Goal: Task Accomplishment & Management: Manage account settings

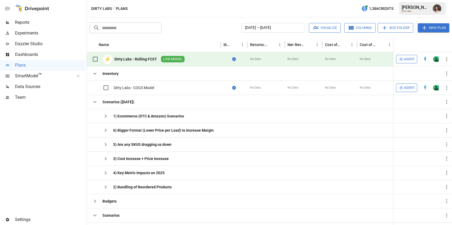
click at [43, 24] on span "Reports" at bounding box center [50, 22] width 71 height 6
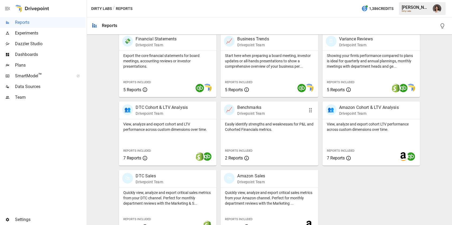
scroll to position [121, 0]
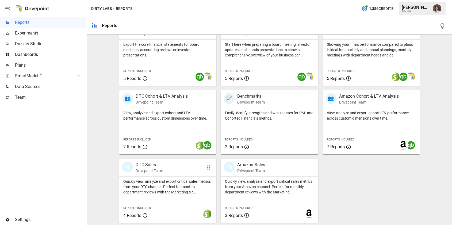
click at [180, 172] on div "🛍 DTC Sales Drivepoint Team" at bounding box center [160, 168] width 76 height 12
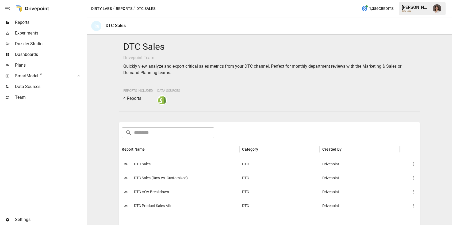
click at [184, 168] on div "🛍 DTC Sales" at bounding box center [179, 164] width 120 height 14
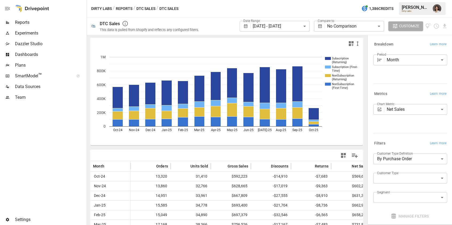
click at [147, 6] on button "DTC Sales" at bounding box center [145, 8] width 19 height 7
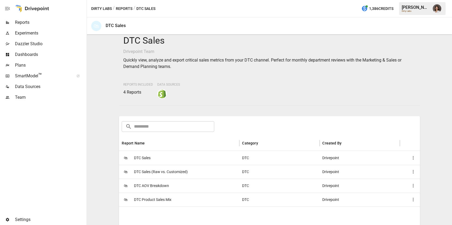
scroll to position [6, 0]
click at [199, 198] on div "🛍 DTC Product Sales Mix" at bounding box center [179, 199] width 120 height 14
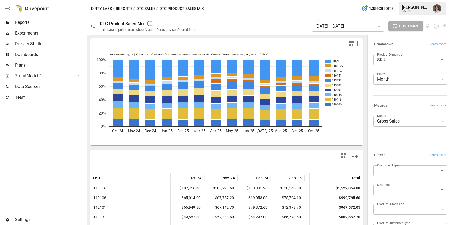
click at [398, 0] on body "Reports Experiments Dazzler Studio Dashboards Plans SmartModel ™ Data Sources T…" at bounding box center [226, 0] width 452 height 0
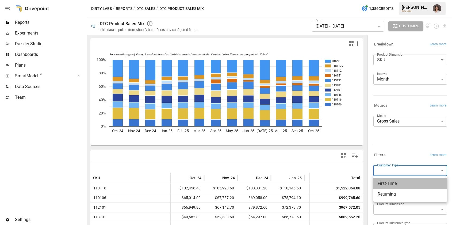
click at [396, 182] on span "First-Time" at bounding box center [410, 183] width 65 height 6
type input "**********"
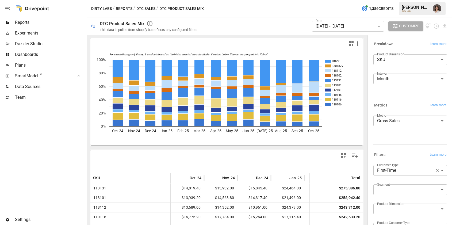
drag, startPoint x: 395, startPoint y: 93, endPoint x: 383, endPoint y: 99, distance: 13.6
click at [395, 93] on div at bounding box center [409, 94] width 76 height 2
click at [243, 4] on div "Dirty Labs / Reports / DTC Sales / DTC Product Sales Mix 1,386 Credits [PERSON_…" at bounding box center [269, 8] width 365 height 17
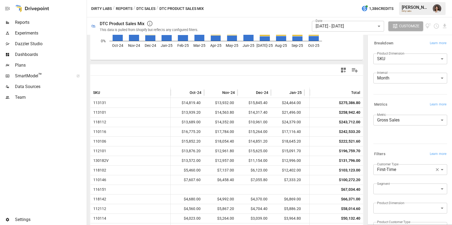
scroll to position [88, 0]
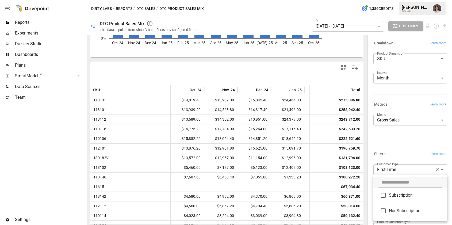
click at [395, 0] on body "Reports Experiments Dazzler Studio Dashboards Plans SmartModel ™ Data Sources T…" at bounding box center [226, 0] width 452 height 0
click at [403, 146] on div at bounding box center [226, 112] width 452 height 225
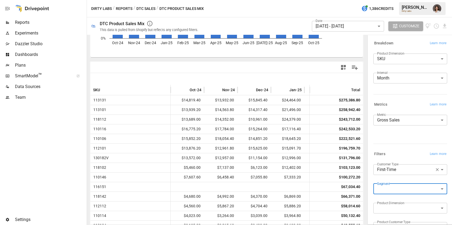
click at [341, 0] on body "Reports Experiments Dazzler Studio Dashboards Plans SmartModel ™ Data Sources T…" at bounding box center [226, 0] width 452 height 0
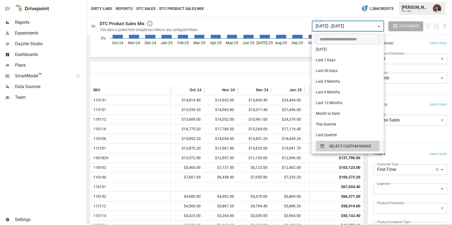
click at [346, 70] on li "Last 30 Days" at bounding box center [348, 71] width 72 height 11
type input "**********"
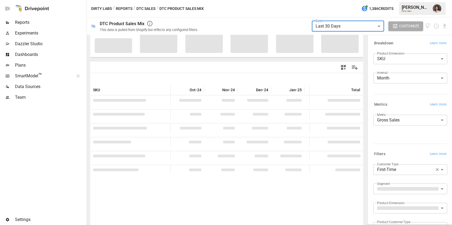
scroll to position [100, 0]
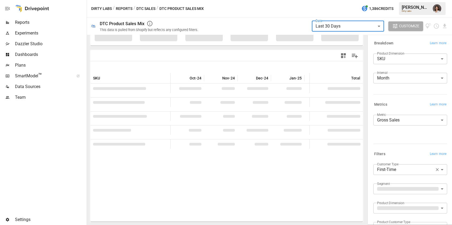
click at [387, 74] on label "Interval" at bounding box center [382, 72] width 10 height 5
click at [387, 0] on body "**********" at bounding box center [226, 0] width 452 height 0
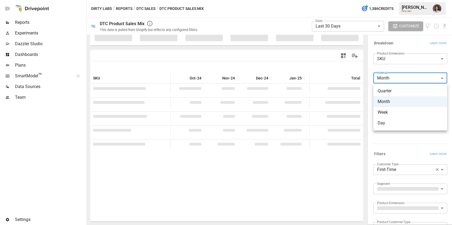
click at [392, 123] on span "Day" at bounding box center [410, 123] width 65 height 6
type input "***"
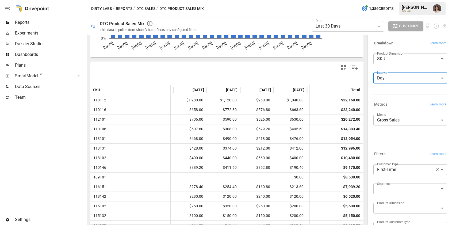
scroll to position [0, 865]
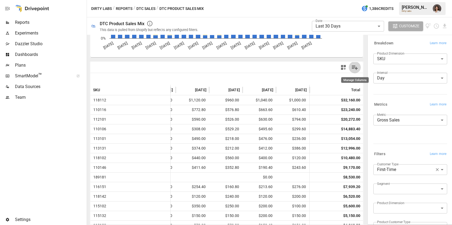
click at [354, 67] on icon "Manage Columns" at bounding box center [355, 68] width 6 height 5
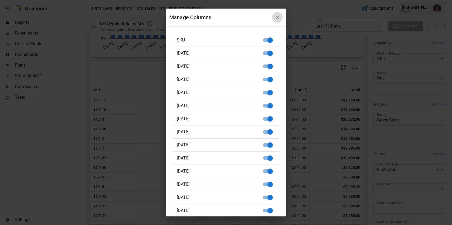
click at [279, 16] on icon "button" at bounding box center [277, 17] width 6 height 6
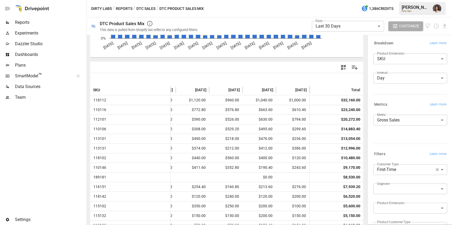
click at [397, 0] on body "**********" at bounding box center [226, 0] width 452 height 0
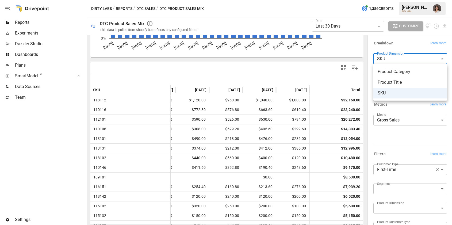
click at [398, 82] on span "Product Title" at bounding box center [410, 82] width 65 height 6
type input "**********"
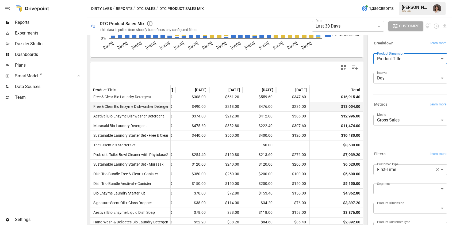
scroll to position [0, 865]
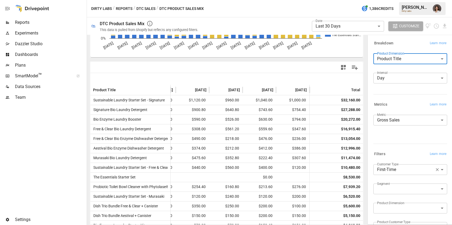
click at [343, 69] on icon "button" at bounding box center [343, 67] width 5 height 5
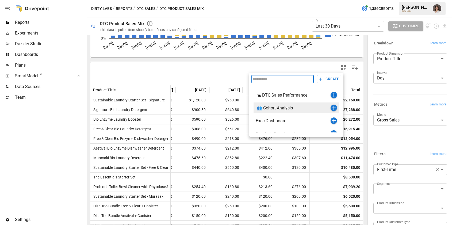
scroll to position [19, 0]
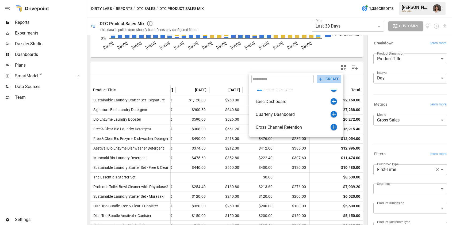
click at [328, 79] on button "CREATE" at bounding box center [329, 79] width 24 height 8
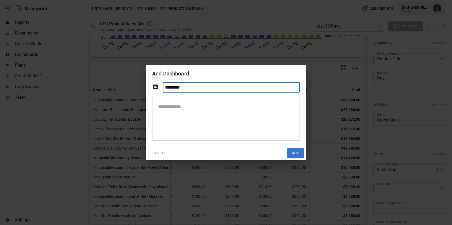
type input "*********"
click at [241, 107] on textarea at bounding box center [226, 118] width 140 height 35
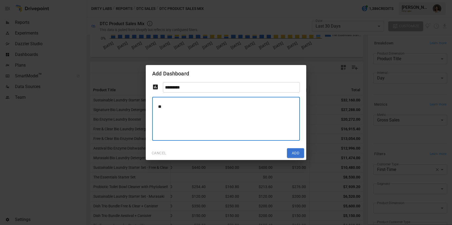
type textarea "*"
click at [223, 90] on input "*********" at bounding box center [231, 87] width 137 height 10
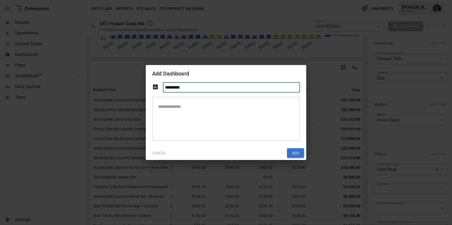
click at [222, 87] on input "*********" at bounding box center [231, 87] width 137 height 10
type input "**********"
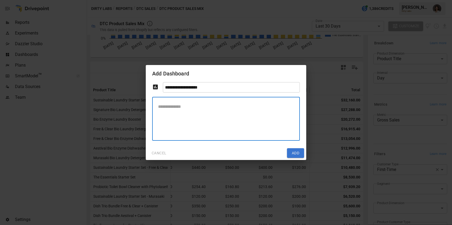
click at [207, 102] on textarea at bounding box center [226, 118] width 140 height 35
type textarea "**********"
click at [297, 155] on button "Add" at bounding box center [295, 153] width 17 height 10
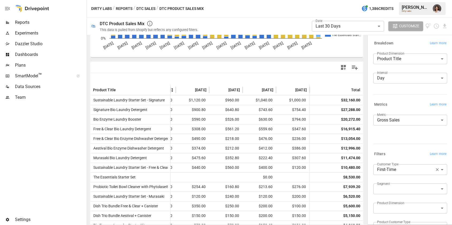
click at [392, 0] on body "**********" at bounding box center [226, 0] width 452 height 0
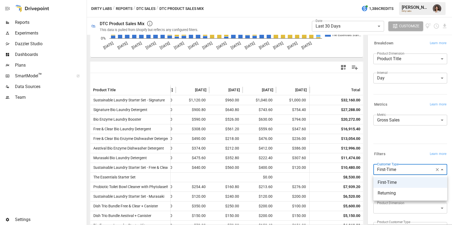
click at [390, 195] on span "Returning" at bounding box center [410, 193] width 65 height 6
type input "*********"
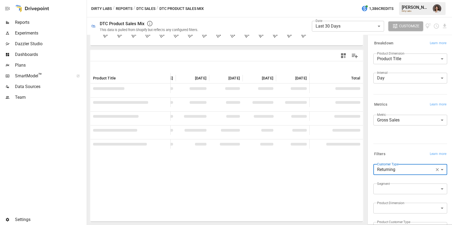
scroll to position [88, 0]
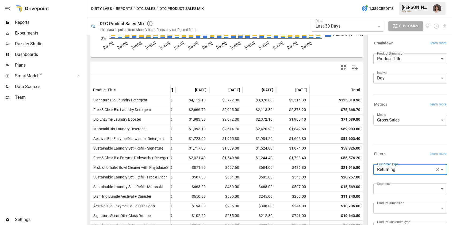
click at [342, 67] on icon "button" at bounding box center [343, 67] width 6 height 6
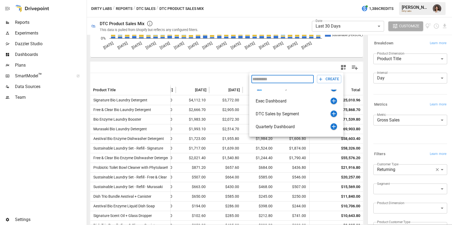
scroll to position [20, 0]
click at [332, 114] on icon "button" at bounding box center [334, 114] width 6 height 6
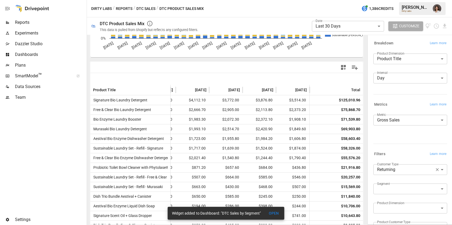
click at [387, 0] on body "**********" at bounding box center [226, 0] width 452 height 0
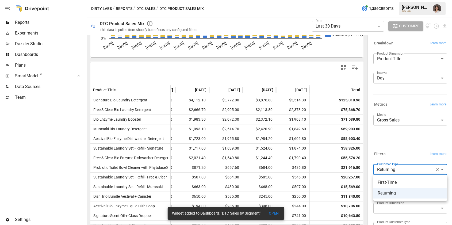
click at [440, 169] on div at bounding box center [226, 112] width 452 height 225
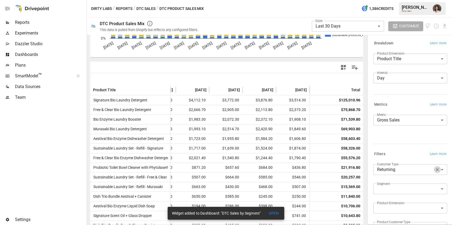
click at [437, 169] on icon "button" at bounding box center [437, 169] width 3 height 3
click at [402, 149] on div "Filters Learn more" at bounding box center [409, 153] width 76 height 10
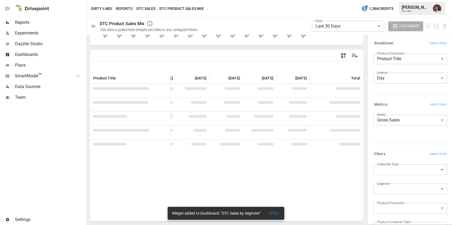
scroll to position [88, 0]
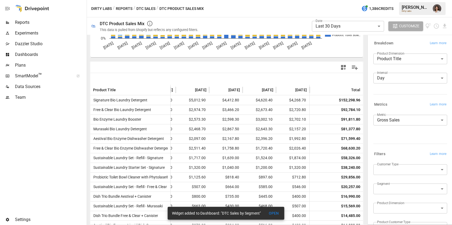
click at [397, 0] on body "**********" at bounding box center [226, 0] width 452 height 0
type input "**********"
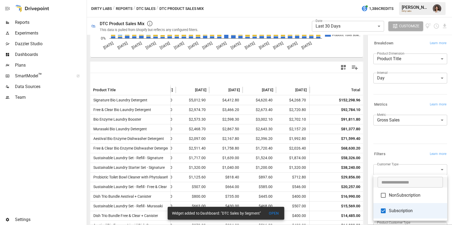
click at [396, 147] on div at bounding box center [226, 112] width 452 height 225
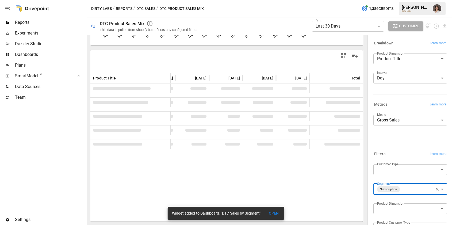
scroll to position [88, 0]
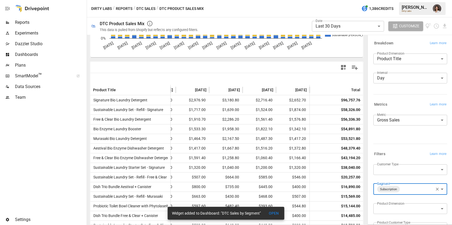
click at [343, 67] on icon "button" at bounding box center [343, 67] width 5 height 5
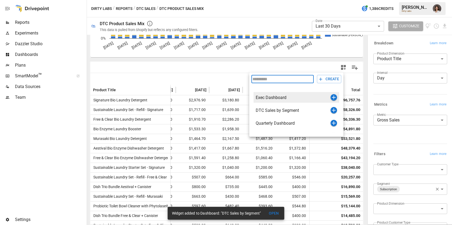
scroll to position [29, 0]
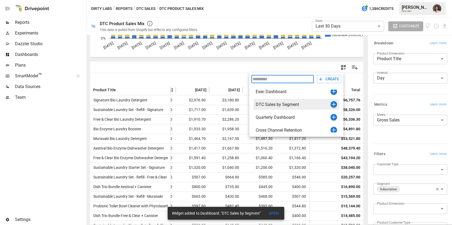
click at [335, 104] on icon "button" at bounding box center [334, 104] width 4 height 4
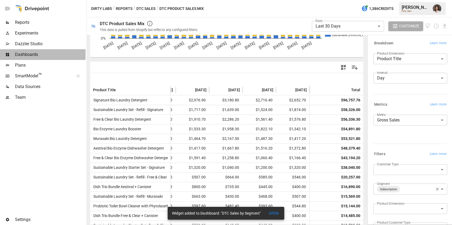
click at [41, 52] on span "Dashboards" at bounding box center [50, 54] width 71 height 6
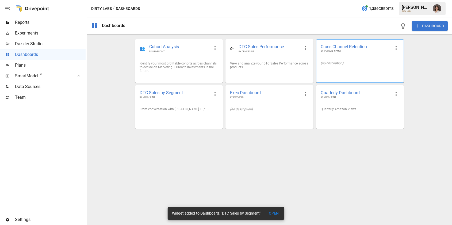
click at [347, 67] on div "(no description)" at bounding box center [360, 63] width 87 height 12
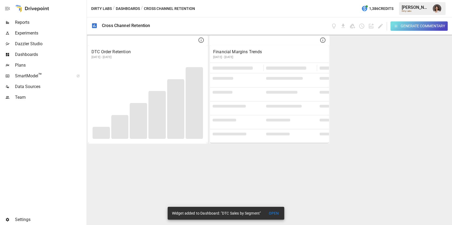
click at [127, 8] on button "Dashboards" at bounding box center [128, 8] width 24 height 7
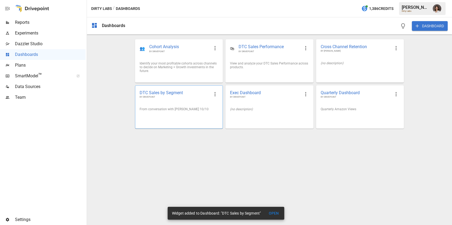
click at [173, 112] on div "From conversation with [PERSON_NAME] 10/10" at bounding box center [178, 109] width 87 height 12
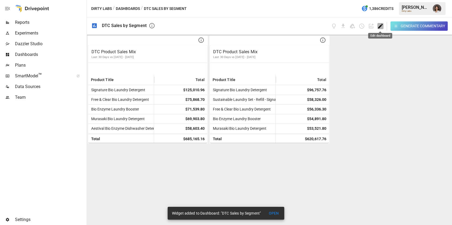
click at [380, 25] on icon "Edit dashboard" at bounding box center [380, 26] width 5 height 5
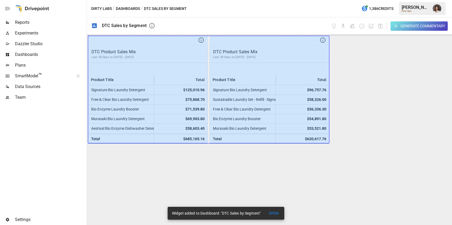
drag, startPoint x: 200, startPoint y: 136, endPoint x: 368, endPoint y: 132, distance: 168.1
click at [368, 132] on div "DTC Product Sales Mix Last 30 Days vs [DATE] - [DATE] Product Title [DATE] [DAT…" at bounding box center [269, 130] width 365 height 190
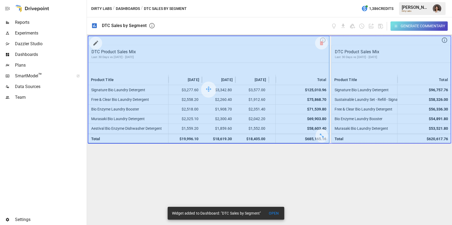
drag, startPoint x: 323, startPoint y: 138, endPoint x: 411, endPoint y: 134, distance: 87.6
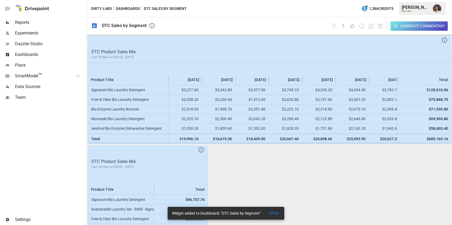
scroll to position [29, 0]
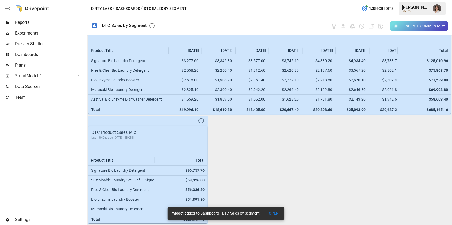
click at [246, 173] on div "DTC Product Sales Mix Last 30 Days vs [DATE] - [DATE] Product Title [DATE] [DAT…" at bounding box center [269, 130] width 365 height 190
click at [381, 25] on icon "button" at bounding box center [380, 26] width 5 height 5
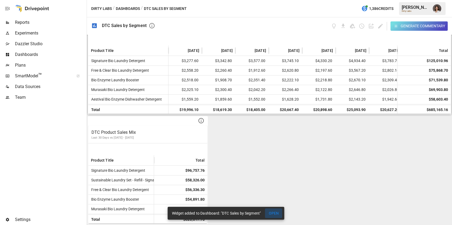
click at [274, 214] on button "OPEN" at bounding box center [273, 213] width 17 height 10
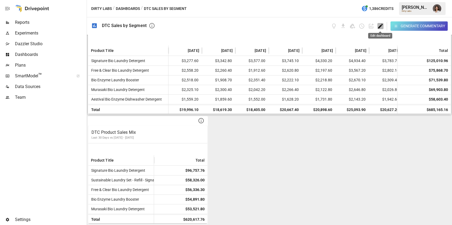
click at [378, 27] on icon "Edit dashboard" at bounding box center [381, 26] width 6 height 6
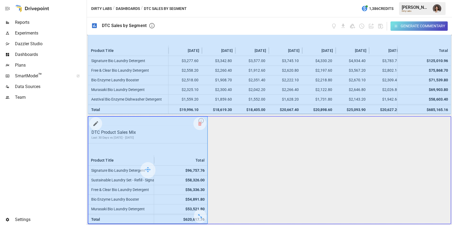
drag, startPoint x: 202, startPoint y: 216, endPoint x: 411, endPoint y: 197, distance: 209.6
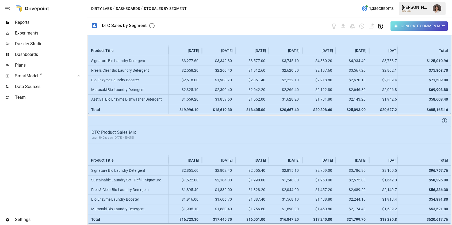
click at [380, 26] on icon "button" at bounding box center [381, 26] width 6 height 6
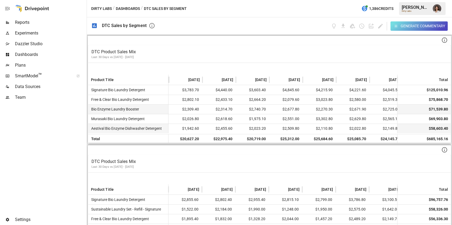
scroll to position [0, 247]
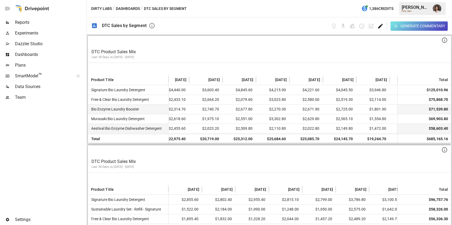
click at [379, 25] on icon "Edit dashboard" at bounding box center [381, 26] width 6 height 6
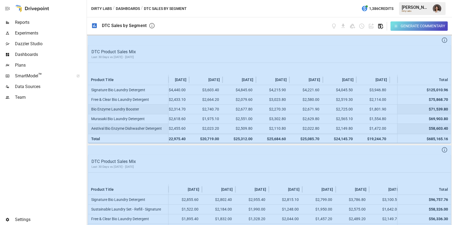
click at [381, 28] on icon "button" at bounding box center [381, 26] width 6 height 6
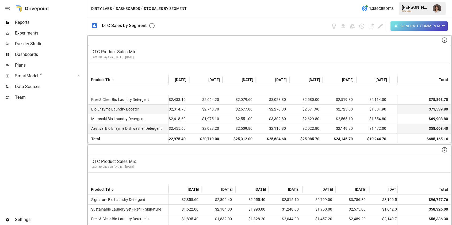
scroll to position [21, 247]
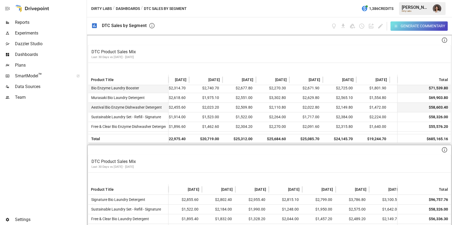
click at [45, 23] on span "Reports" at bounding box center [50, 22] width 71 height 6
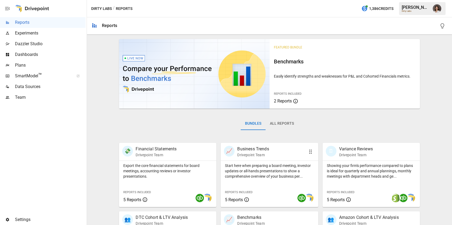
scroll to position [121, 0]
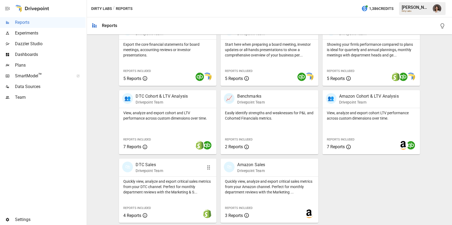
click at [171, 176] on div "🛍 DTC Sales Drivepoint Team" at bounding box center [167, 168] width 97 height 18
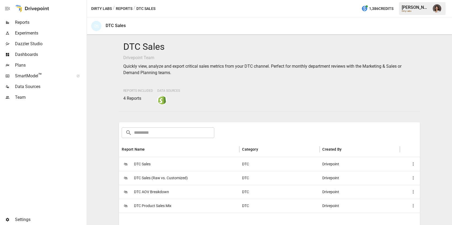
click at [268, 162] on div "DTC" at bounding box center [280, 164] width 80 height 14
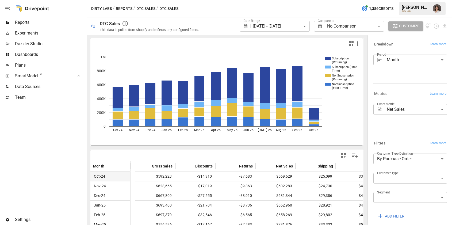
scroll to position [0, 129]
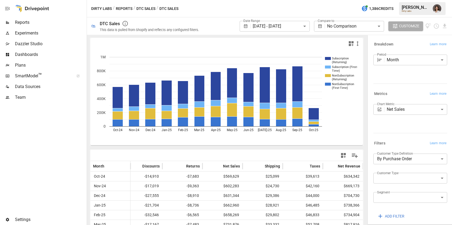
click at [142, 10] on button "DTC Sales" at bounding box center [145, 8] width 19 height 7
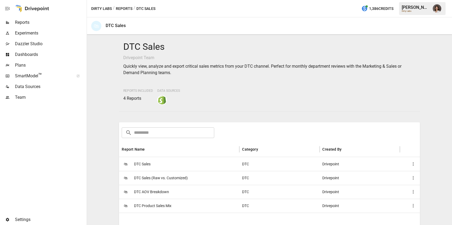
click at [187, 209] on div "🛍 DTC Product Sales Mix" at bounding box center [179, 206] width 120 height 14
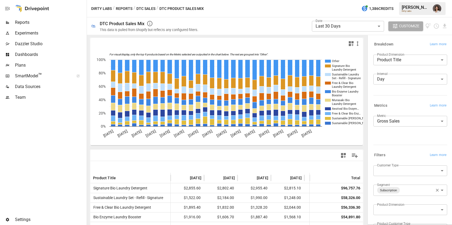
click at [46, 54] on span "Dashboards" at bounding box center [50, 54] width 71 height 6
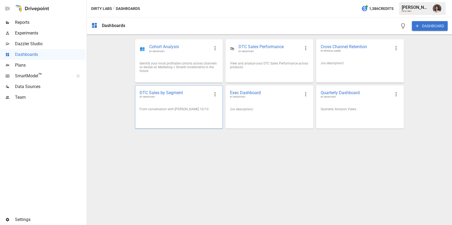
click at [177, 101] on div "DTC Sales by Segment BY DRIVEPOINT" at bounding box center [178, 94] width 87 height 17
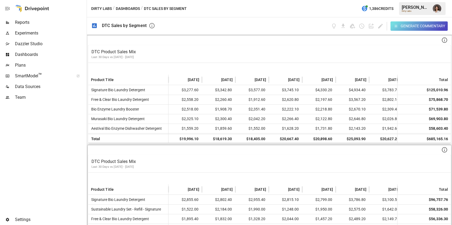
scroll to position [29, 0]
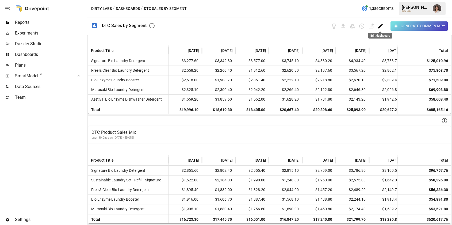
click at [378, 27] on icon "Edit dashboard" at bounding box center [381, 26] width 6 height 6
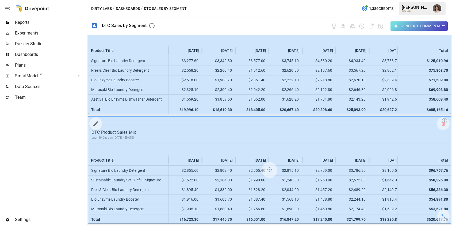
click at [94, 122] on icon "button" at bounding box center [96, 123] width 6 height 6
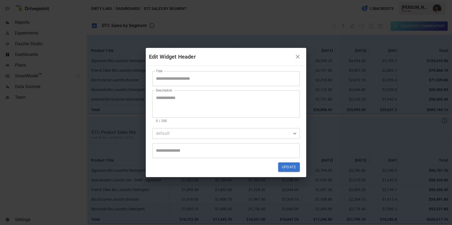
click at [178, 77] on input "Title" at bounding box center [226, 78] width 148 height 15
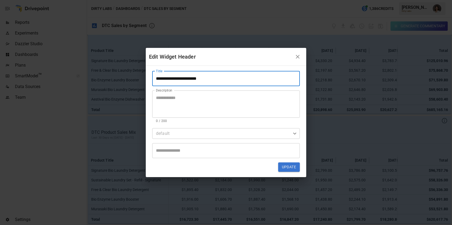
type input "**********"
click at [172, 104] on textarea "Description" at bounding box center [226, 104] width 140 height 18
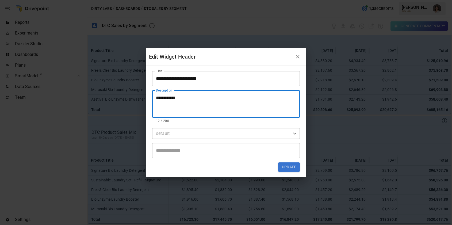
type textarea "**********"
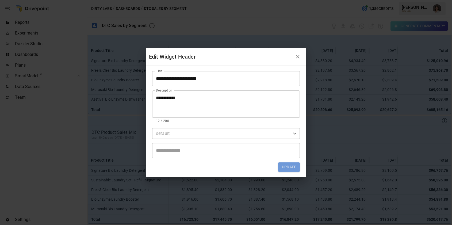
click at [295, 166] on button "Update" at bounding box center [289, 167] width 22 height 10
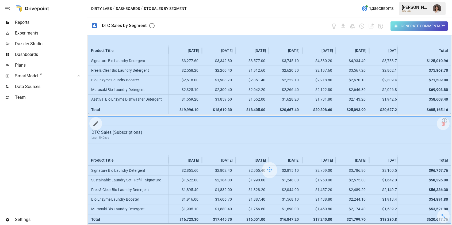
scroll to position [0, 0]
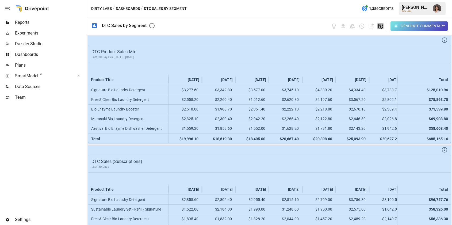
click at [381, 26] on icon "button" at bounding box center [381, 26] width 6 height 6
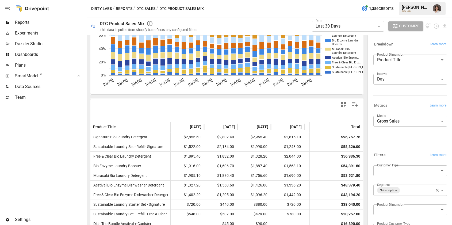
scroll to position [58, 0]
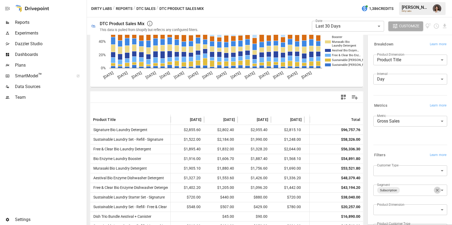
drag, startPoint x: 439, startPoint y: 190, endPoint x: 431, endPoint y: 180, distance: 12.6
click at [439, 190] on icon "button" at bounding box center [437, 190] width 5 height 5
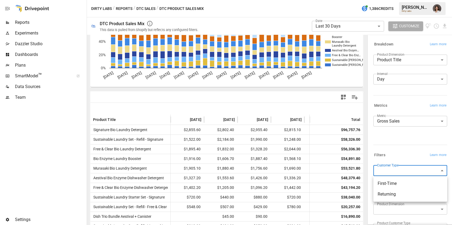
click at [418, 0] on body "**********" at bounding box center [226, 0] width 452 height 0
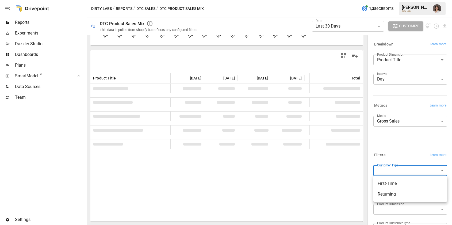
scroll to position [58, 0]
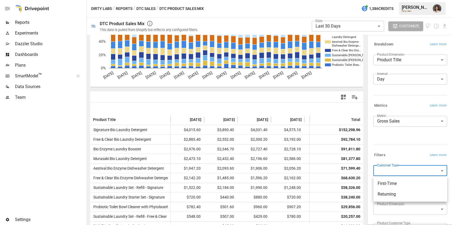
click at [400, 192] on span "Returning" at bounding box center [410, 194] width 65 height 6
type input "*********"
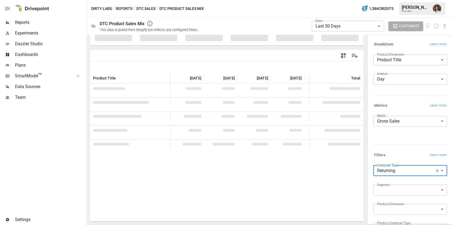
scroll to position [58, 0]
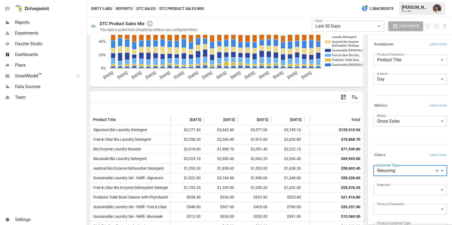
click at [33, 20] on span "Reports" at bounding box center [50, 22] width 71 height 6
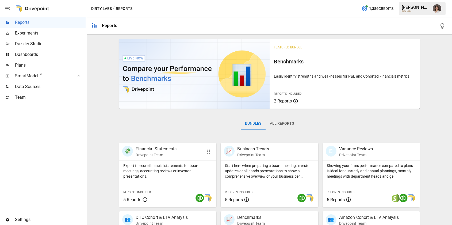
scroll to position [78, 0]
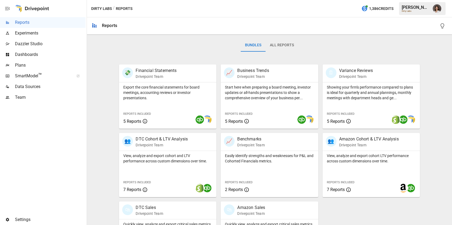
click at [42, 52] on span "Dashboards" at bounding box center [50, 54] width 71 height 6
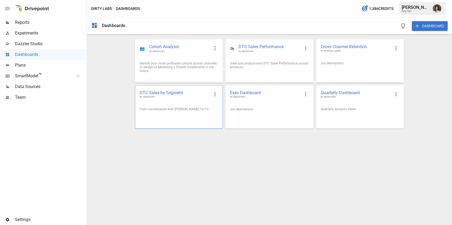
click at [173, 106] on div "From conversation with [PERSON_NAME] 10/10" at bounding box center [178, 109] width 87 height 12
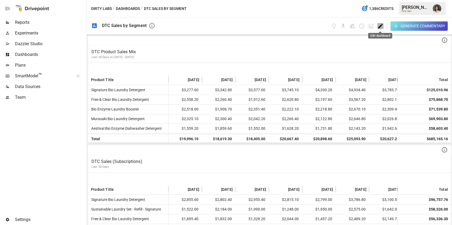
click at [383, 24] on icon "Edit dashboard" at bounding box center [381, 26] width 6 height 6
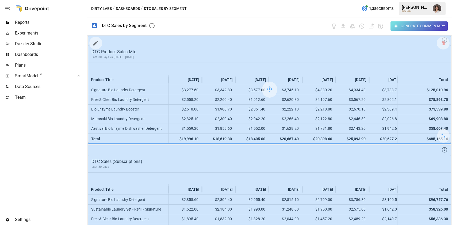
click at [96, 42] on icon "button" at bounding box center [95, 43] width 5 height 5
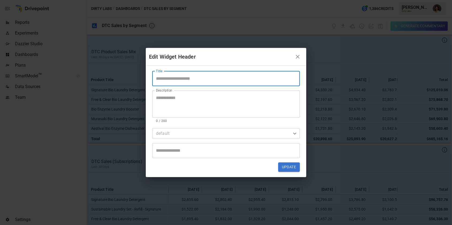
click at [167, 76] on input "Title" at bounding box center [226, 78] width 148 height 15
type input "**********"
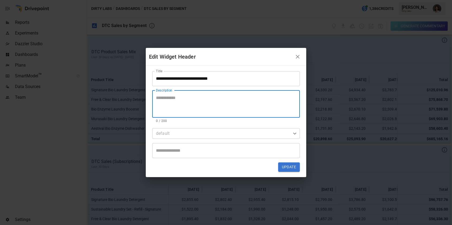
click at [217, 101] on textarea "Description" at bounding box center [226, 104] width 140 height 18
type textarea "**********"
click at [291, 169] on button "Update" at bounding box center [289, 167] width 22 height 10
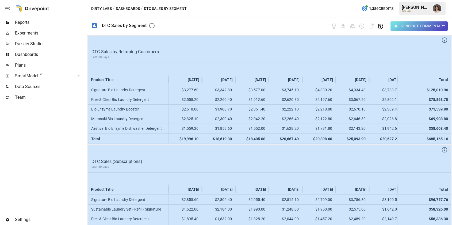
click at [379, 26] on icon "button" at bounding box center [381, 26] width 6 height 6
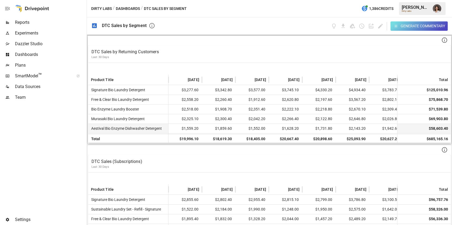
click at [244, 26] on div "Generate Commentary" at bounding box center [303, 25] width 288 height 17
click at [43, 21] on span "Reports" at bounding box center [50, 22] width 71 height 6
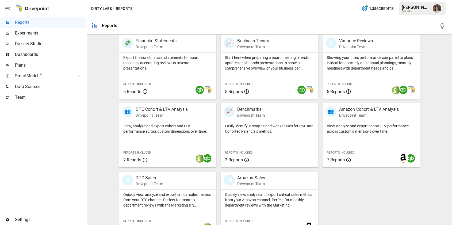
scroll to position [121, 0]
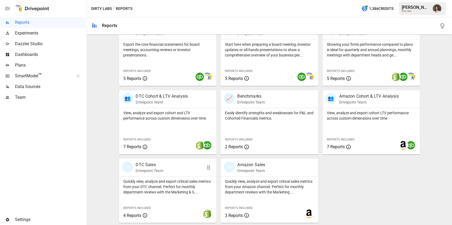
click at [177, 177] on div "Quickly view, analyze and export critical sales metrics from your DTC channel. …" at bounding box center [167, 186] width 97 height 18
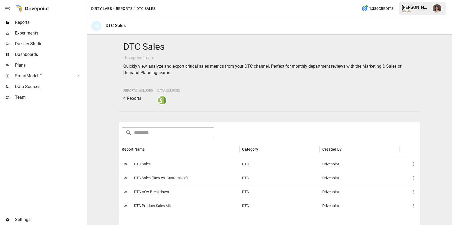
click at [189, 207] on div "🛍 DTC Product Sales Mix" at bounding box center [179, 206] width 120 height 14
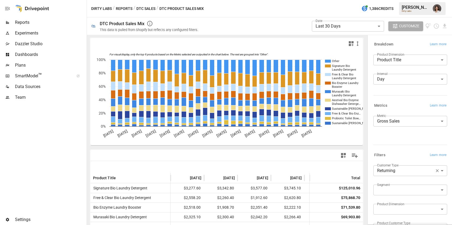
click at [422, 0] on body "**********" at bounding box center [226, 0] width 452 height 0
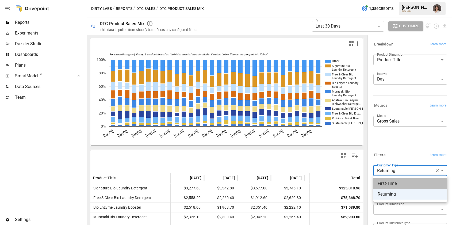
click at [395, 184] on span "First-Time" at bounding box center [410, 183] width 65 height 6
type input "**********"
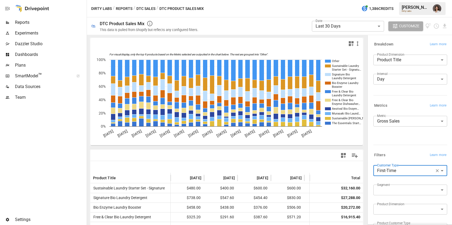
click at [343, 157] on icon "button" at bounding box center [343, 155] width 5 height 5
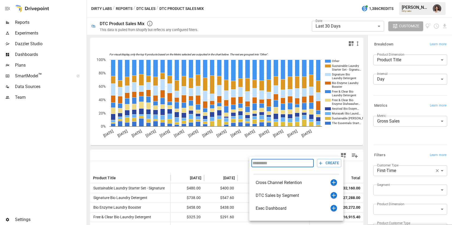
scroll to position [25, 0]
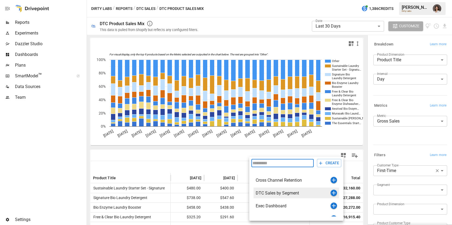
click at [334, 192] on icon "button" at bounding box center [334, 193] width 4 height 4
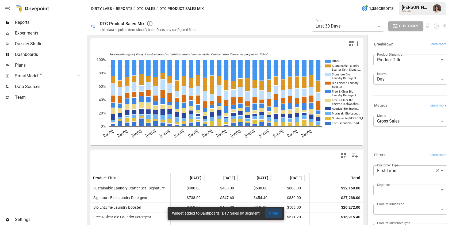
click at [273, 214] on button "OPEN" at bounding box center [273, 213] width 17 height 10
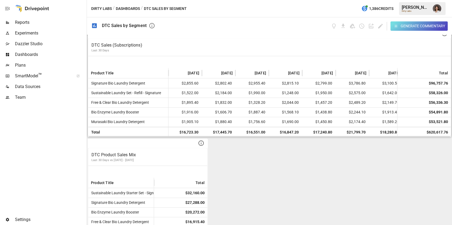
scroll to position [139, 0]
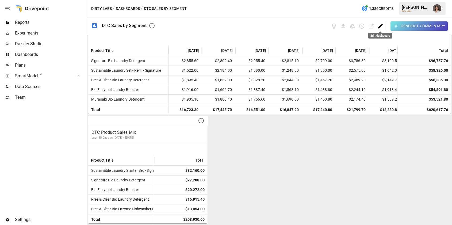
click at [380, 27] on icon "Edit dashboard" at bounding box center [381, 26] width 6 height 6
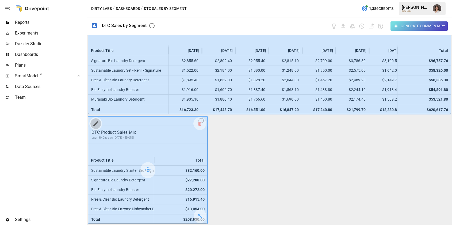
click at [93, 124] on icon "button" at bounding box center [96, 123] width 6 height 6
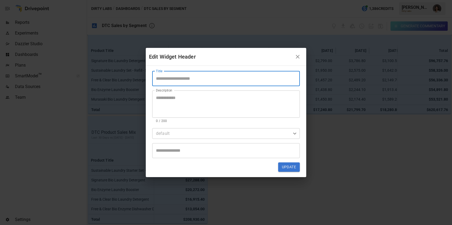
click at [195, 79] on input "Title" at bounding box center [226, 78] width 148 height 15
type input "**********"
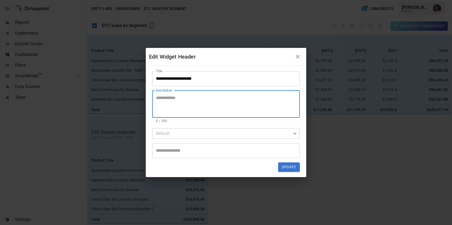
click at [195, 100] on textarea "Description" at bounding box center [226, 104] width 140 height 18
type textarea "**********"
click at [285, 169] on button "Update" at bounding box center [289, 167] width 22 height 10
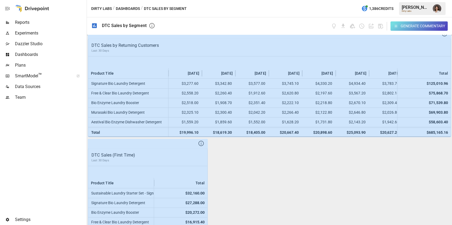
scroll to position [0, 0]
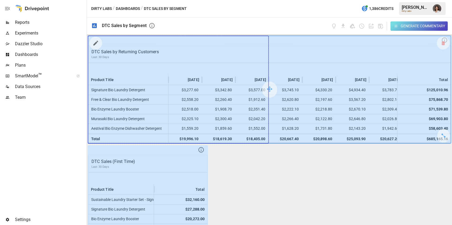
drag, startPoint x: 441, startPoint y: 135, endPoint x: 288, endPoint y: 128, distance: 153.0
click at [288, 128] on div at bounding box center [269, 89] width 363 height 107
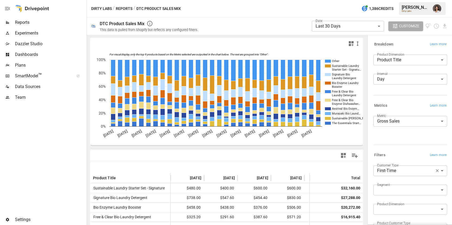
click at [47, 58] on span "Dashboards" at bounding box center [50, 54] width 71 height 6
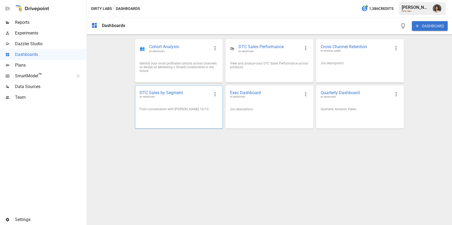
click at [170, 106] on div "From conversation with [PERSON_NAME] 10/10" at bounding box center [178, 109] width 87 height 12
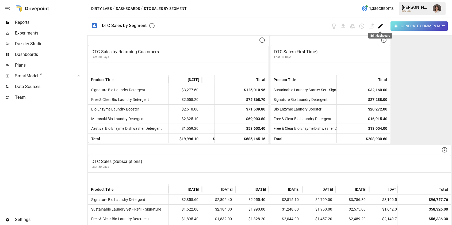
click at [380, 25] on icon "Edit dashboard" at bounding box center [380, 26] width 5 height 5
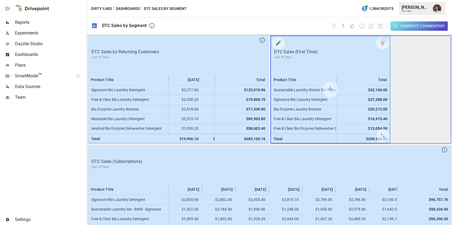
drag, startPoint x: 384, startPoint y: 134, endPoint x: 445, endPoint y: 136, distance: 61.6
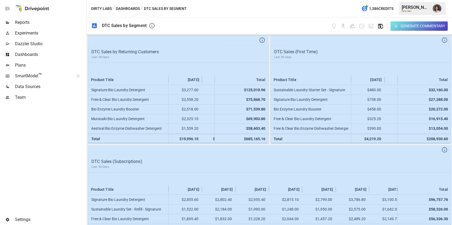
click at [380, 26] on icon "button" at bounding box center [381, 26] width 6 height 6
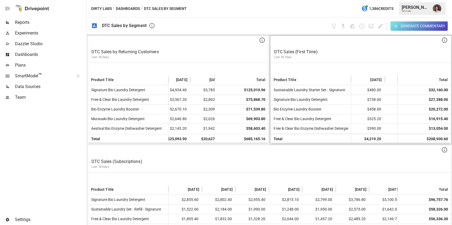
scroll to position [0, 185]
click at [263, 26] on div "Generate Commentary" at bounding box center [303, 25] width 288 height 17
click at [378, 26] on icon "Edit dashboard" at bounding box center [381, 26] width 6 height 6
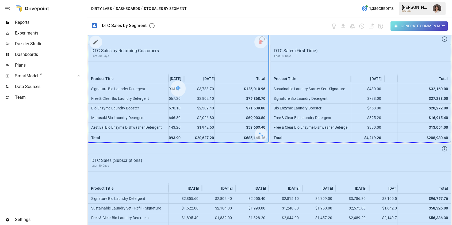
drag, startPoint x: 261, startPoint y: 134, endPoint x: 431, endPoint y: 133, distance: 169.9
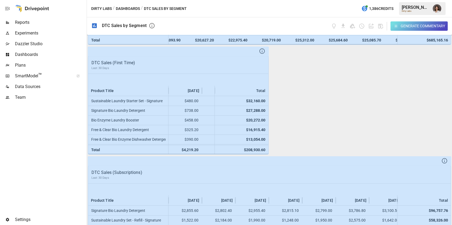
scroll to position [103, 0]
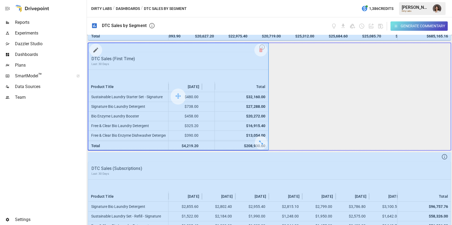
drag, startPoint x: 263, startPoint y: 143, endPoint x: 440, endPoint y: 140, distance: 178.0
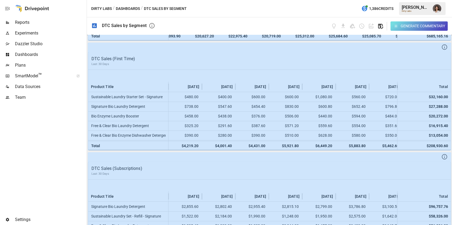
click at [380, 26] on icon "button" at bounding box center [381, 26] width 6 height 6
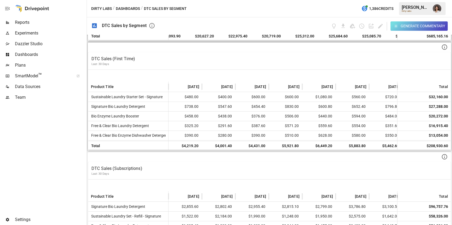
click at [62, 128] on div at bounding box center [43, 159] width 86 height 112
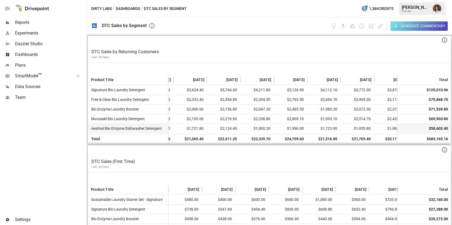
scroll to position [0, 775]
